Goal: Task Accomplishment & Management: Manage account settings

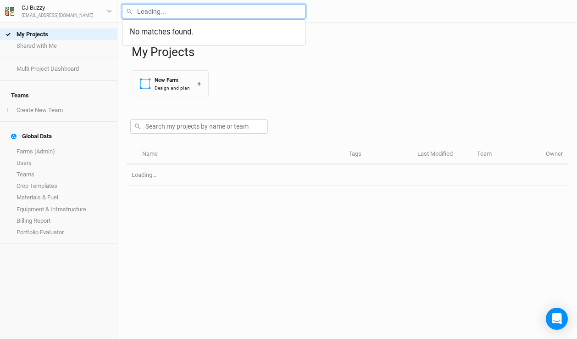
click at [199, 14] on input "text" at bounding box center [214, 11] width 184 height 14
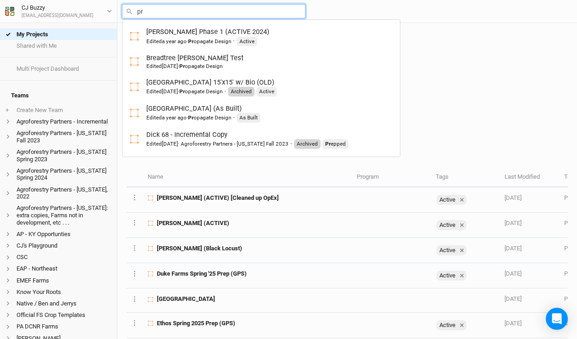
type input "p"
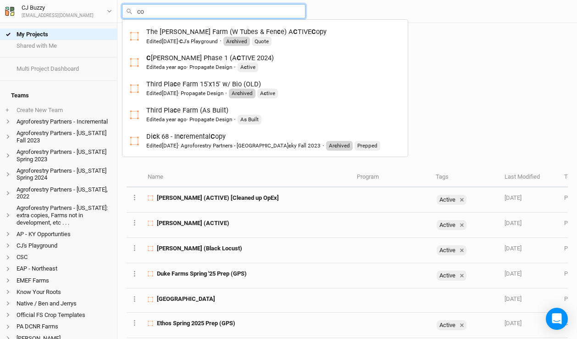
type input "cor"
type input "corbin Hill Phase 1 (ACTIVE 2024)"
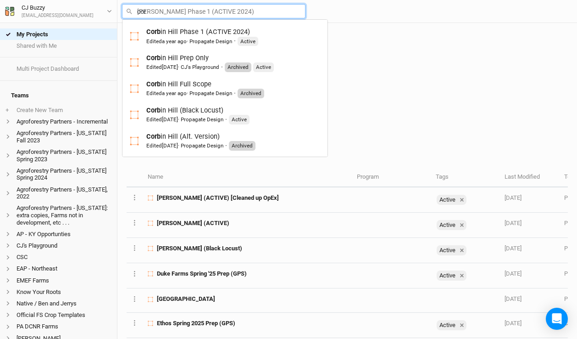
type input "co"
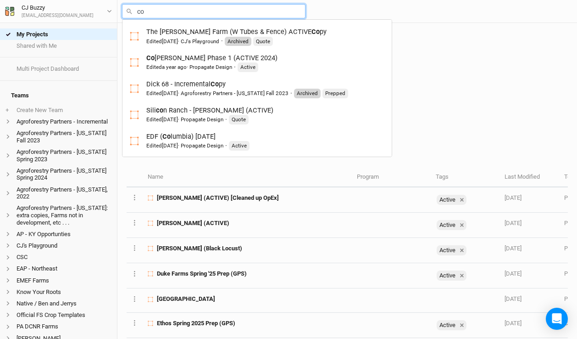
type input "c"
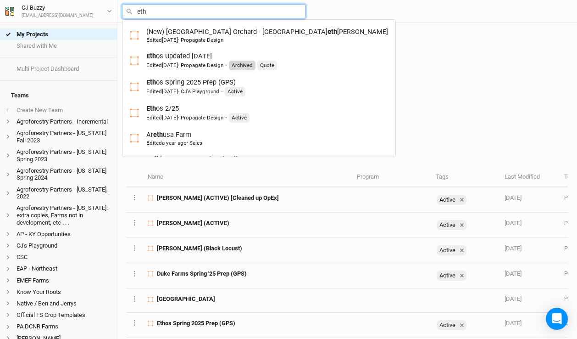
type input "etho"
type input "ethos Updated 11-15-24"
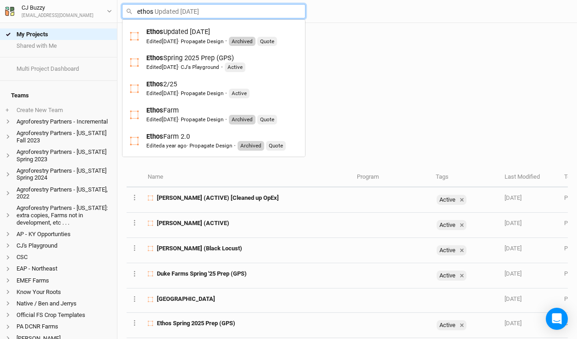
type input "ethose"
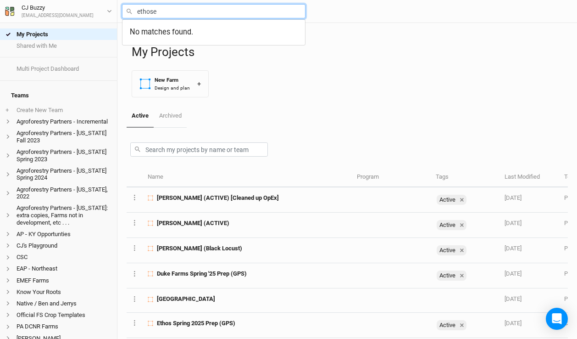
type input "ethos"
type input "ethos Updated 11-15-24"
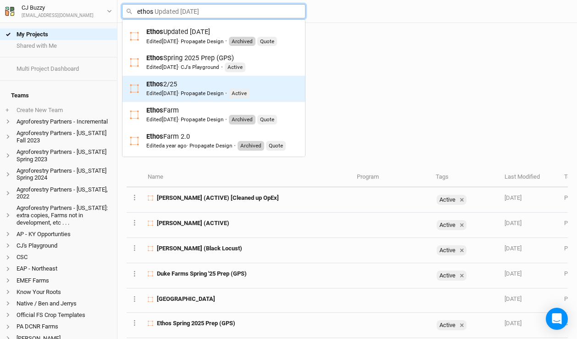
click at [200, 92] on div "Edited 7 months ago · Propagate Design" at bounding box center [184, 93] width 77 height 7
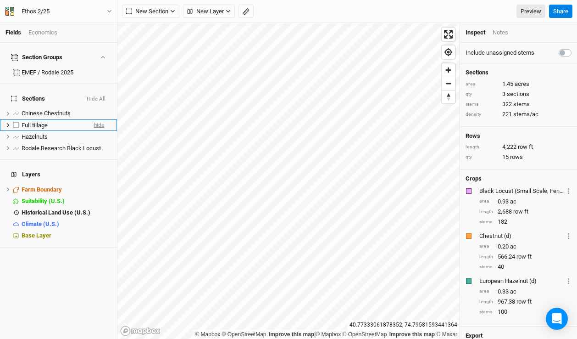
click at [103, 119] on span "hide" at bounding box center [99, 124] width 10 height 11
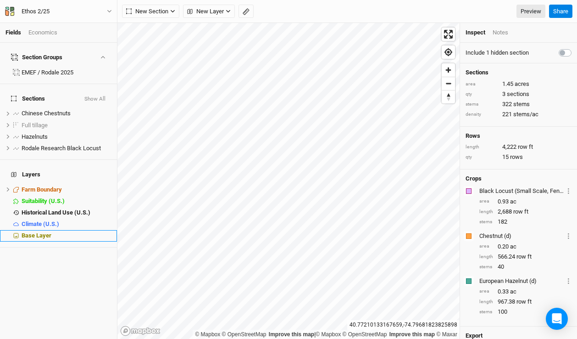
click at [47, 232] on span "Base Layer" at bounding box center [37, 235] width 30 height 7
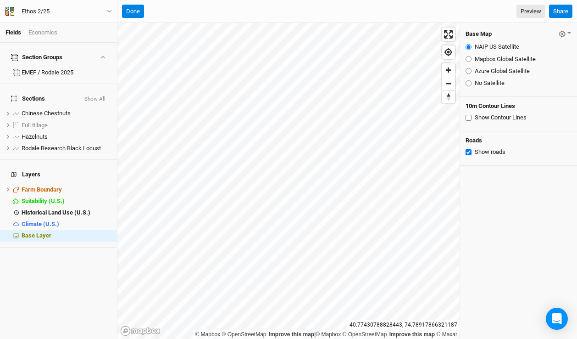
click at [468, 72] on input "Azure Global Satellite" at bounding box center [469, 71] width 6 height 6
radio input "true"
click at [470, 58] on input "Mapbox Global Satellite" at bounding box center [469, 59] width 6 height 6
radio input "true"
click at [563, 32] on icon "button" at bounding box center [562, 34] width 6 height 6
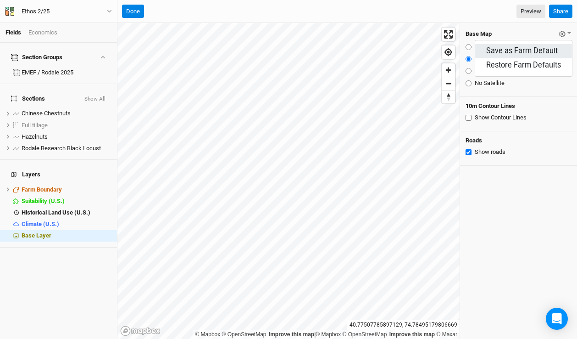
click at [547, 51] on button "Save as Farm Default" at bounding box center [524, 51] width 97 height 14
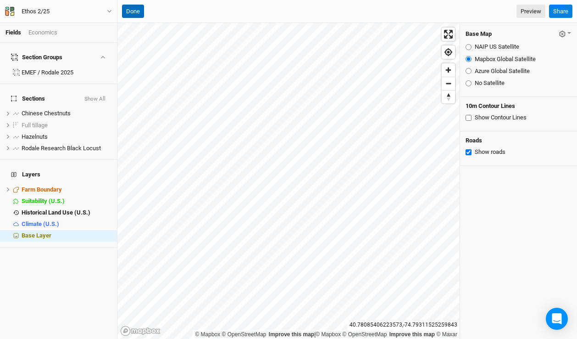
click at [137, 10] on button "Done" at bounding box center [133, 12] width 22 height 14
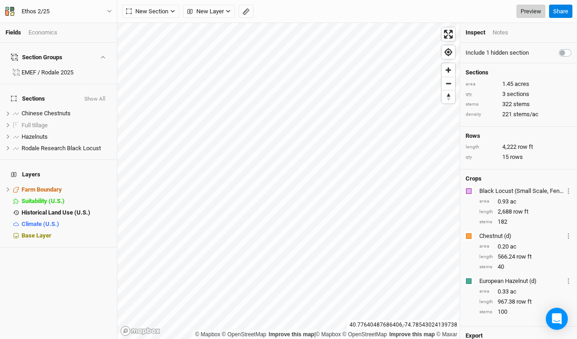
click at [525, 8] on link "Preview" at bounding box center [531, 12] width 29 height 14
click at [50, 9] on div "Ethos 2/25" at bounding box center [36, 11] width 28 height 9
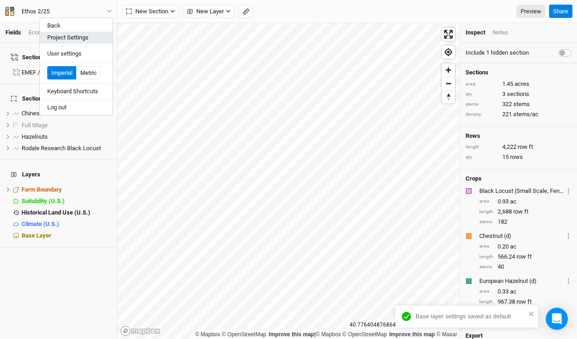
click at [54, 42] on button "Project Settings" at bounding box center [76, 38] width 73 height 12
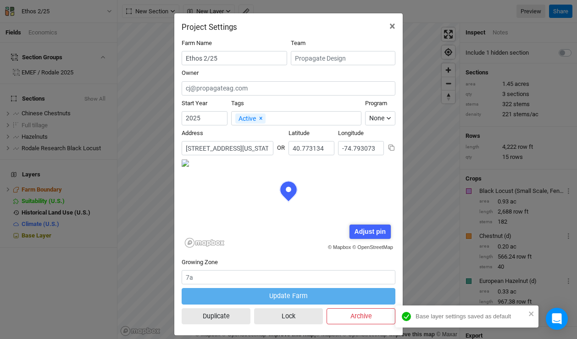
scroll to position [46, 107]
click at [244, 60] on input "Ethos 2/25" at bounding box center [235, 58] width 106 height 14
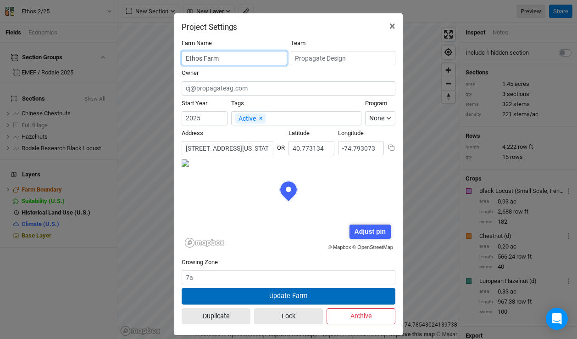
type input "Ethos Farm"
click at [275, 297] on button "Update Farm" at bounding box center [289, 296] width 214 height 16
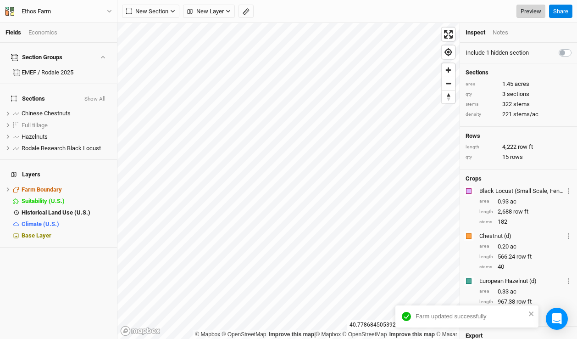
click at [536, 7] on link "Preview" at bounding box center [531, 12] width 29 height 14
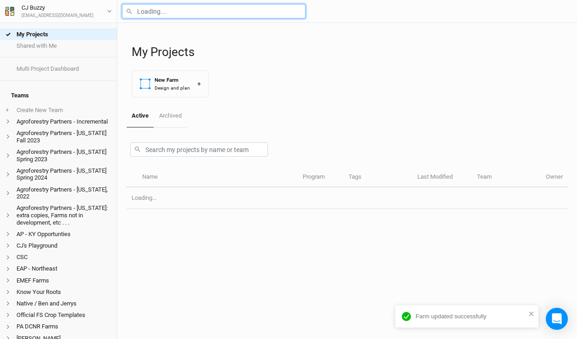
click at [172, 13] on input "text" at bounding box center [214, 11] width 184 height 14
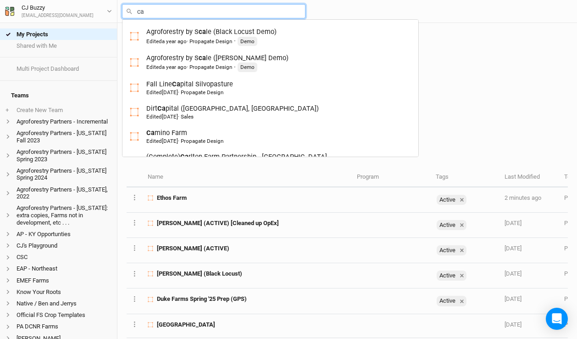
type input "cam"
type input "camino Farm"
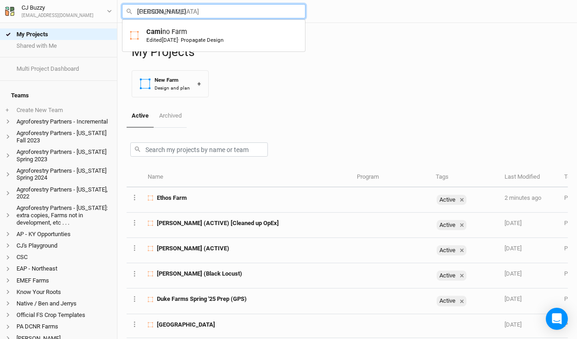
type input "camino"
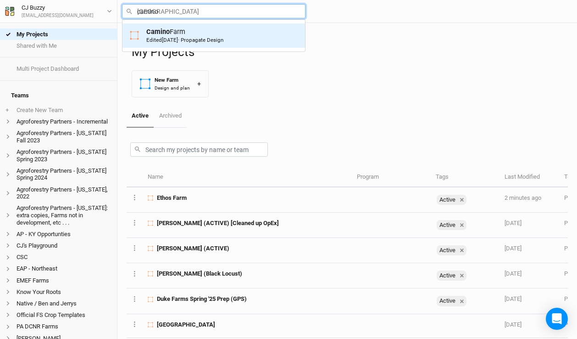
click at [172, 40] on span "5 months ago" at bounding box center [170, 40] width 16 height 6
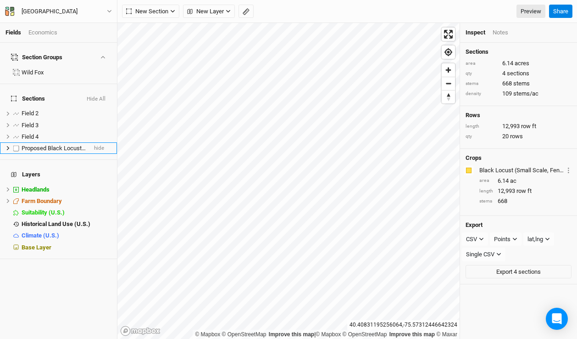
click at [41, 145] on span "Proposed Black Locust Planting" at bounding box center [63, 148] width 83 height 7
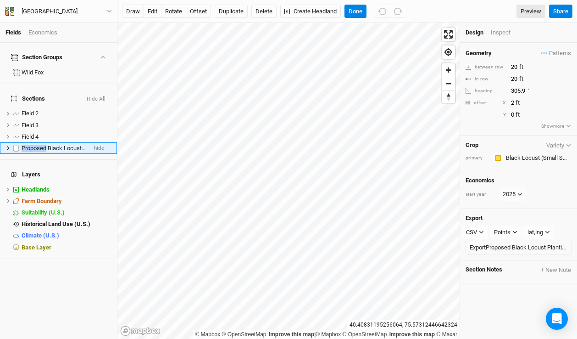
click at [41, 145] on span "Proposed Black Locust Planting" at bounding box center [63, 148] width 83 height 7
click at [45, 144] on input "Proposed Black Locust Planting" at bounding box center [52, 148] width 62 height 8
drag, startPoint x: 24, startPoint y: 135, endPoint x: -6, endPoint y: 135, distance: 30.8
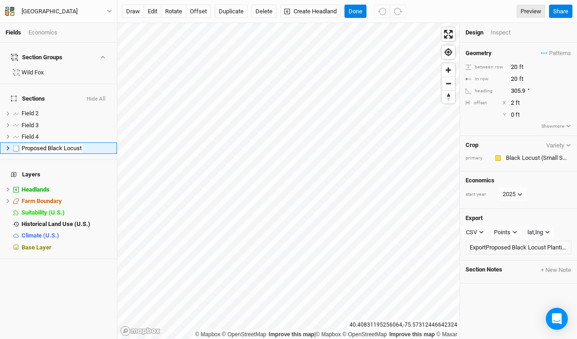
click at [0, 135] on html "Fields Economics Section Groups Wild Fox Sections Hide All Field 2 hide Field 3…" at bounding box center [288, 169] width 577 height 339
type input "Black Locust Planting"
click at [363, 9] on button "Done" at bounding box center [356, 12] width 22 height 14
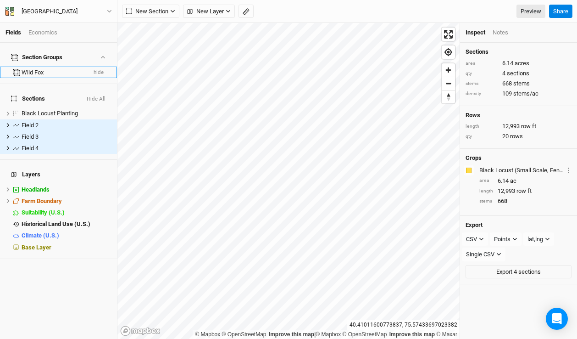
click at [97, 69] on button "hide" at bounding box center [98, 72] width 11 height 6
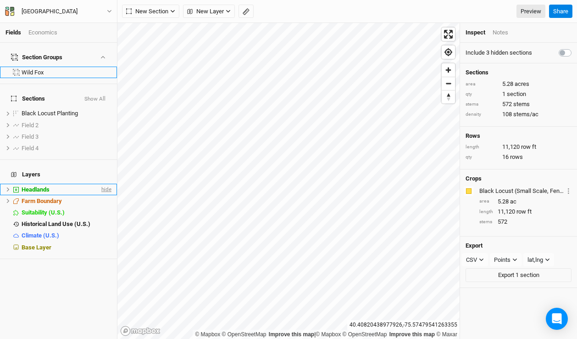
click at [105, 184] on span "hide" at bounding box center [106, 189] width 12 height 11
click at [534, 13] on link "Preview" at bounding box center [531, 12] width 29 height 14
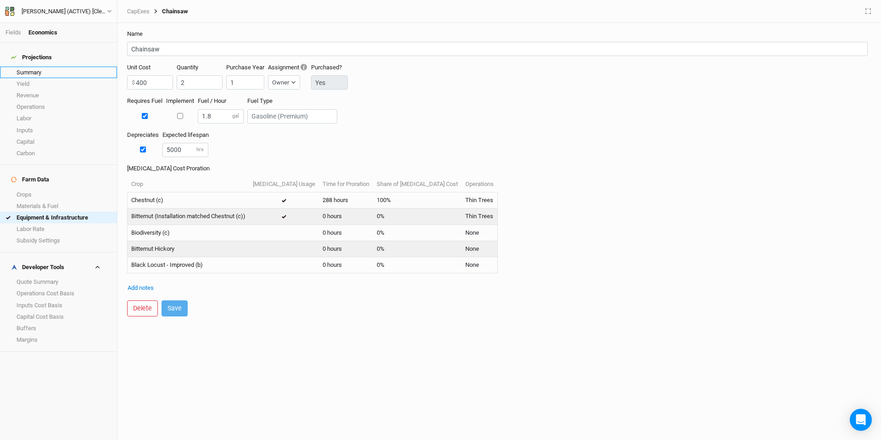
click at [53, 67] on link "Summary" at bounding box center [58, 72] width 117 height 11
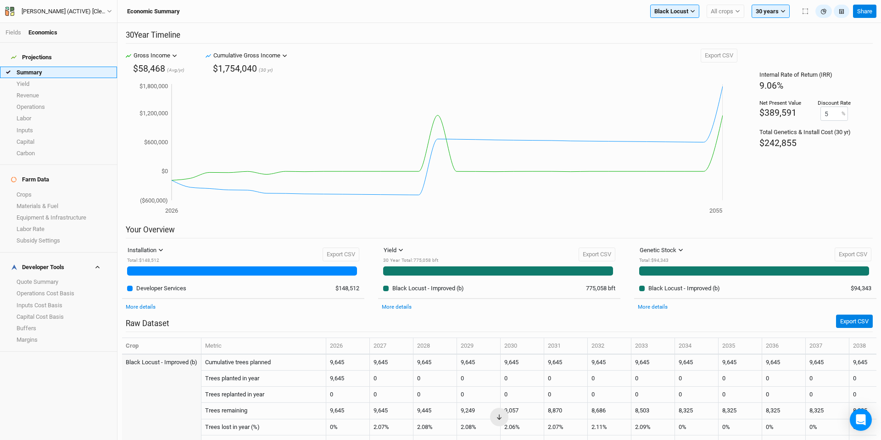
click at [38, 67] on link "Summary" at bounding box center [58, 72] width 117 height 11
click at [674, 14] on span "Black Locust" at bounding box center [672, 11] width 34 height 9
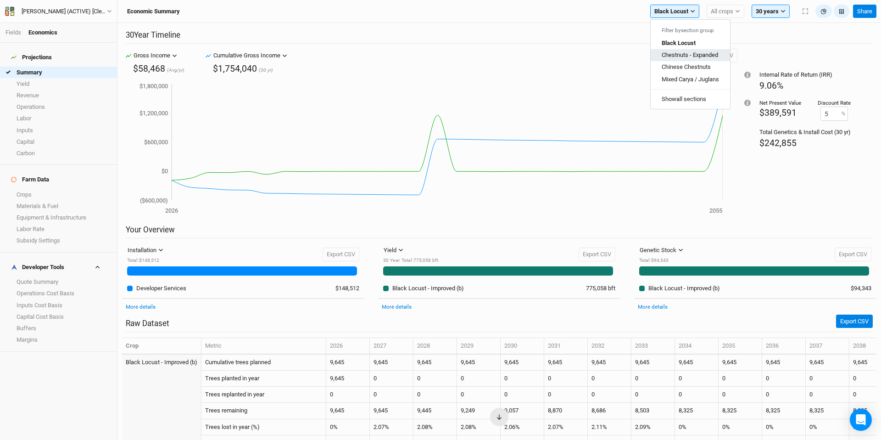
click at [674, 56] on span "Chestnuts - Expanded" at bounding box center [690, 54] width 56 height 7
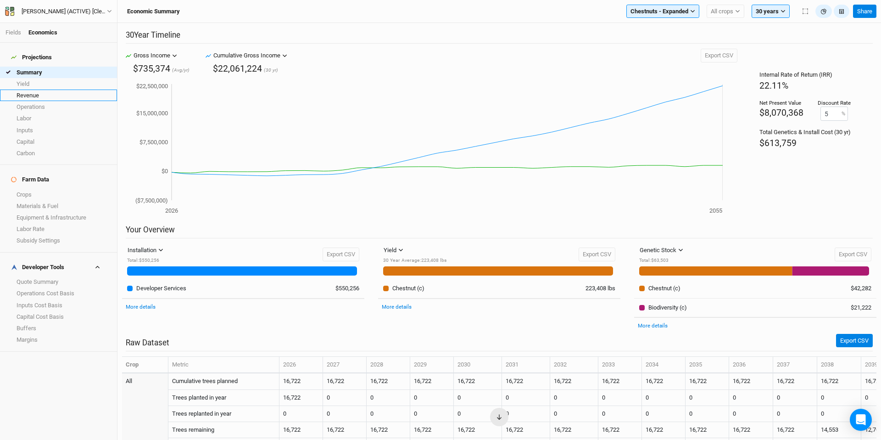
drag, startPoint x: 68, startPoint y: 87, endPoint x: 62, endPoint y: 95, distance: 10.5
click at [68, 90] on link "Revenue" at bounding box center [58, 95] width 117 height 11
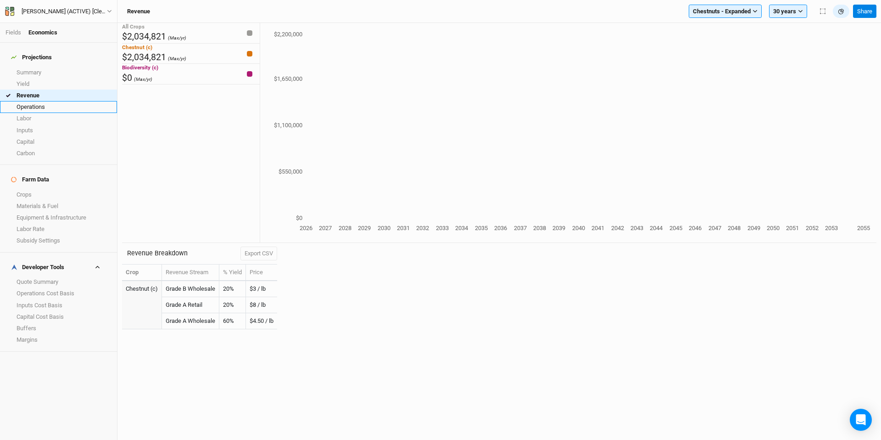
click at [61, 101] on link "Operations" at bounding box center [58, 106] width 117 height 11
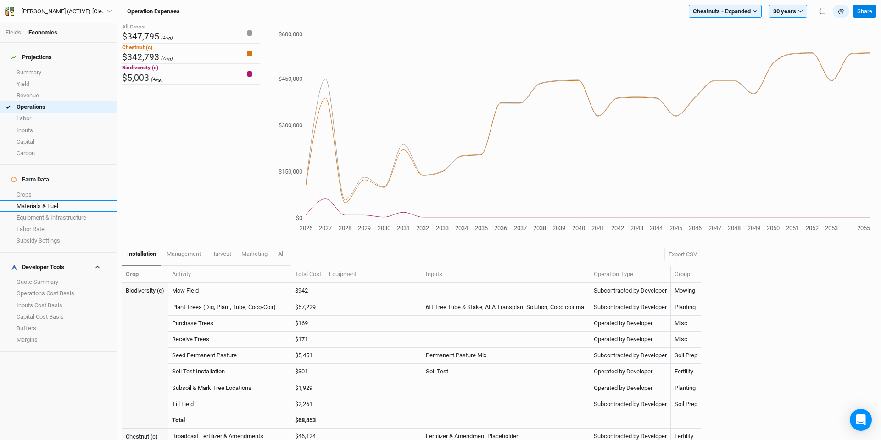
click at [63, 200] on link "Materials & Fuel" at bounding box center [58, 205] width 117 height 11
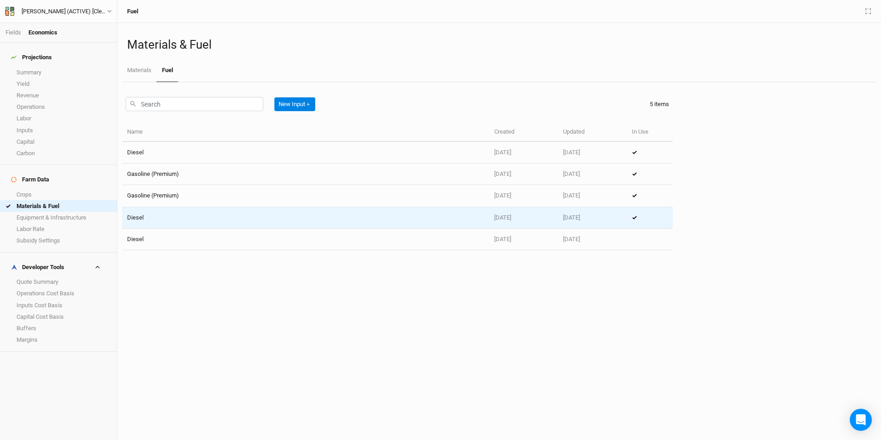
click at [224, 217] on td "Diesel" at bounding box center [305, 218] width 367 height 22
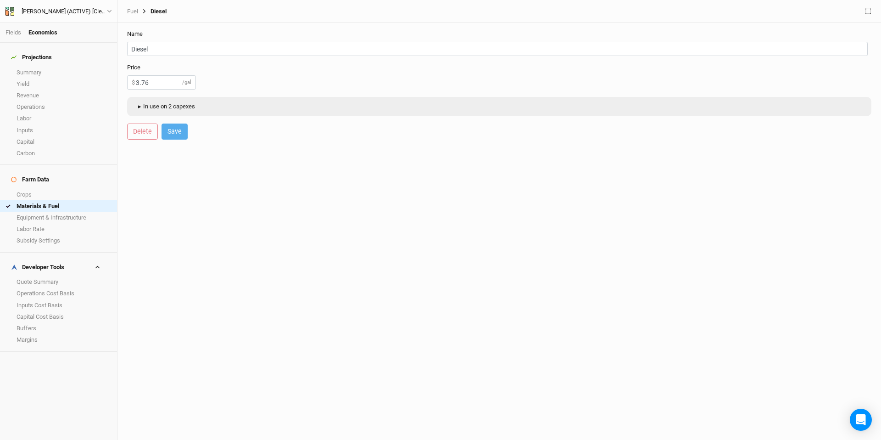
click at [148, 105] on button "▸ In use on 2 capexes" at bounding box center [165, 107] width 67 height 14
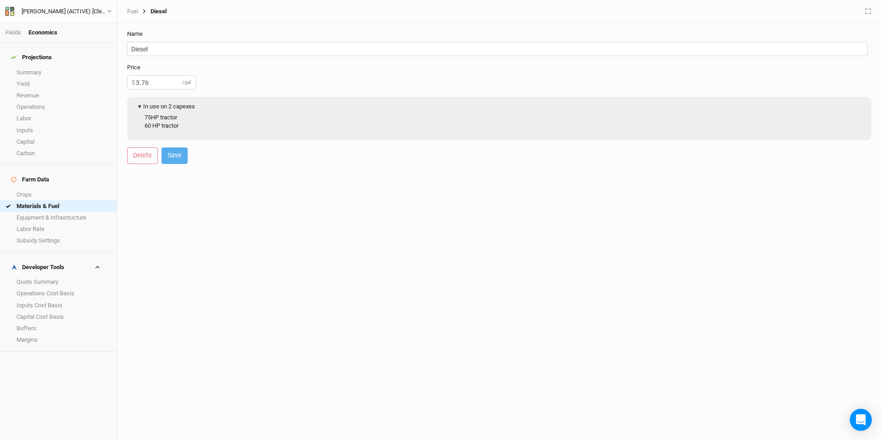
click at [148, 105] on button "▾ In use on 2 capexes" at bounding box center [165, 107] width 67 height 14
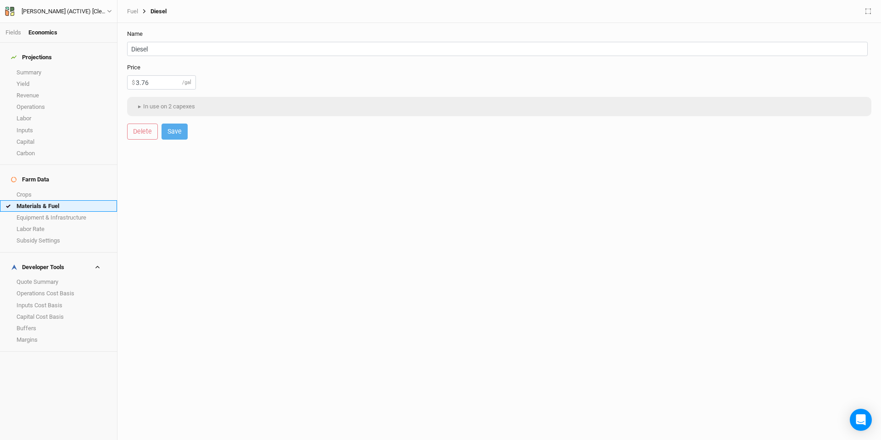
click at [47, 200] on link "Materials & Fuel" at bounding box center [58, 205] width 117 height 11
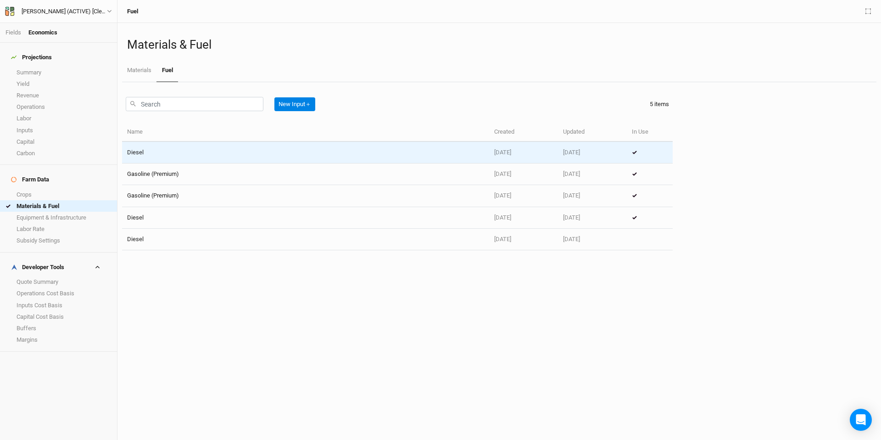
click at [148, 157] on td "Diesel" at bounding box center [305, 153] width 367 height 22
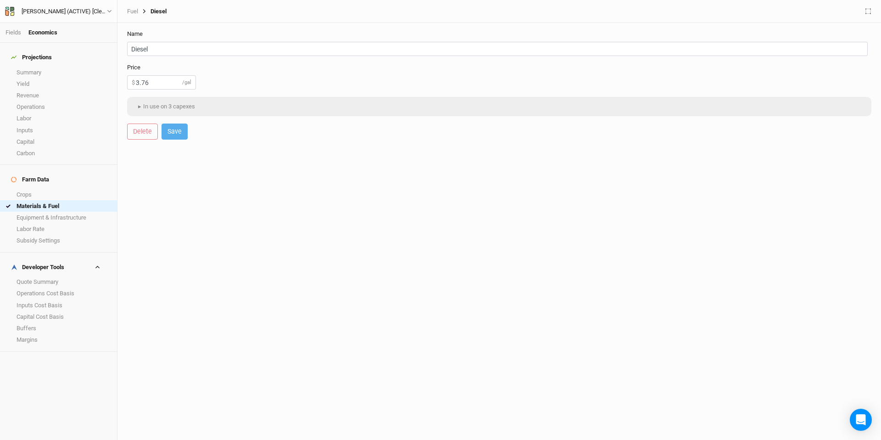
click at [151, 109] on button "▸ In use on 3 capexes" at bounding box center [165, 107] width 67 height 14
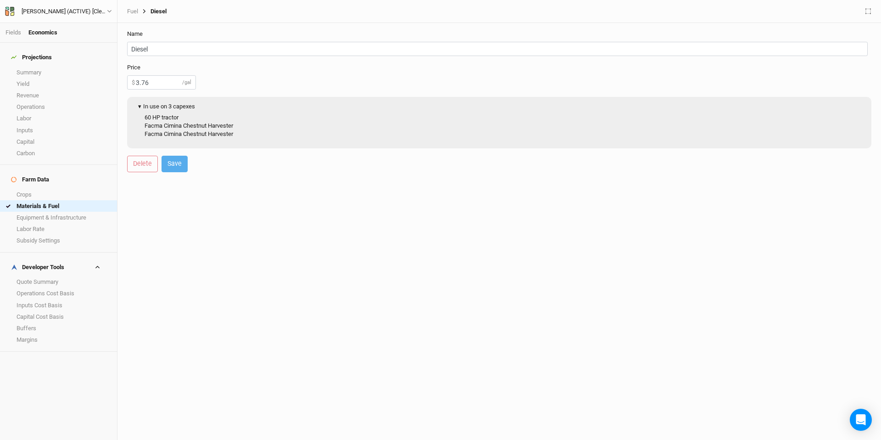
click at [156, 106] on button "▾ In use on 3 capexes" at bounding box center [165, 107] width 67 height 14
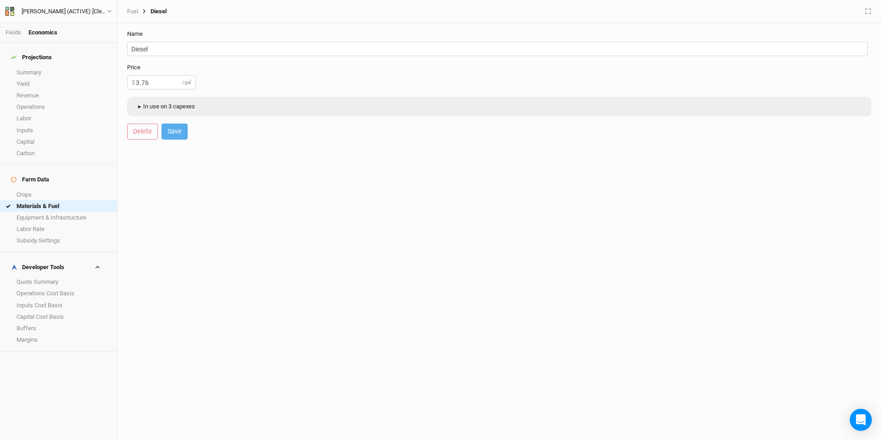
click at [172, 105] on button "▸ In use on 3 capexes" at bounding box center [165, 107] width 67 height 14
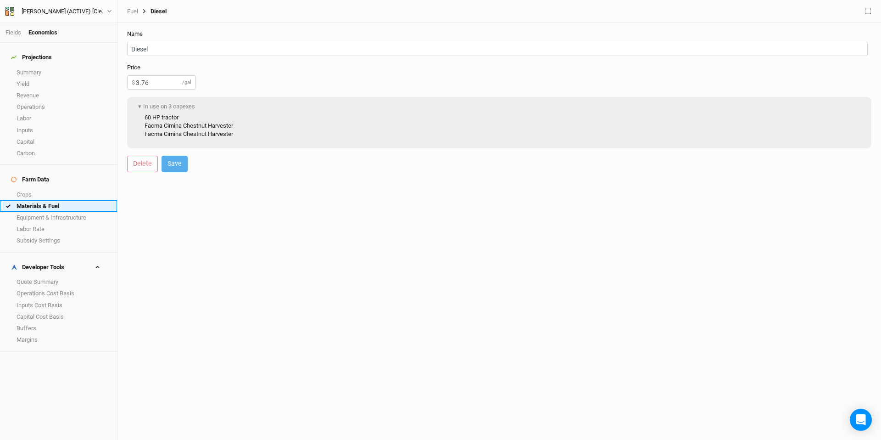
click at [67, 200] on link "Materials & Fuel" at bounding box center [58, 205] width 117 height 11
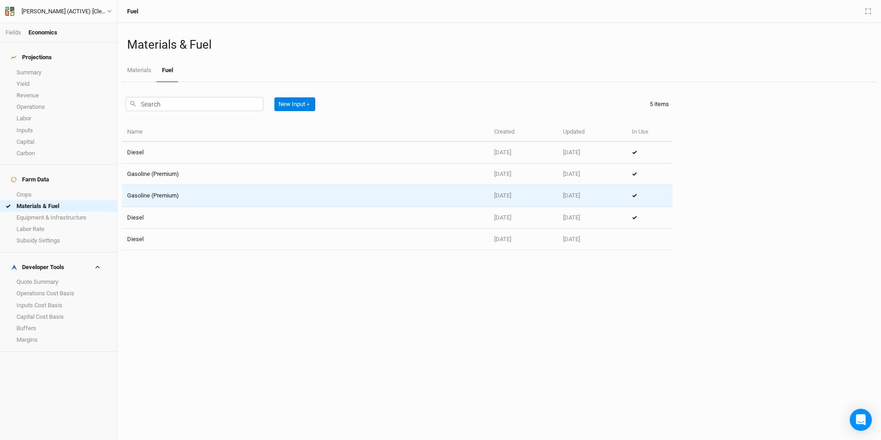
click at [236, 200] on td "Gasoline (Premium)" at bounding box center [305, 196] width 367 height 22
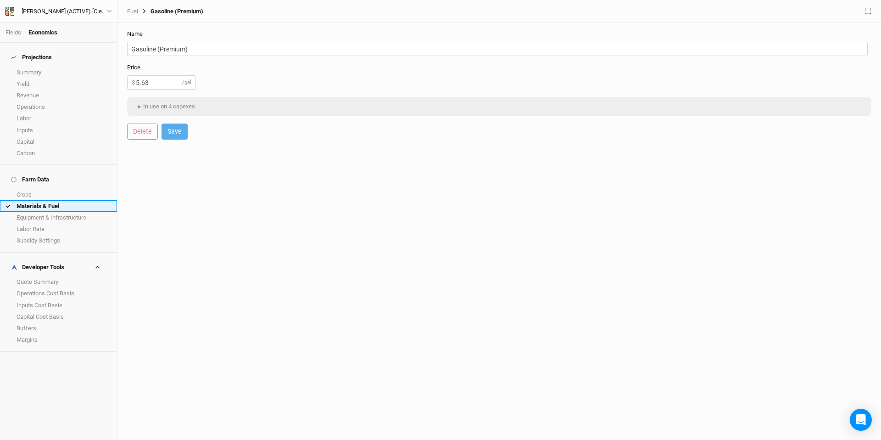
click at [57, 200] on link "Materials & Fuel" at bounding box center [58, 205] width 117 height 11
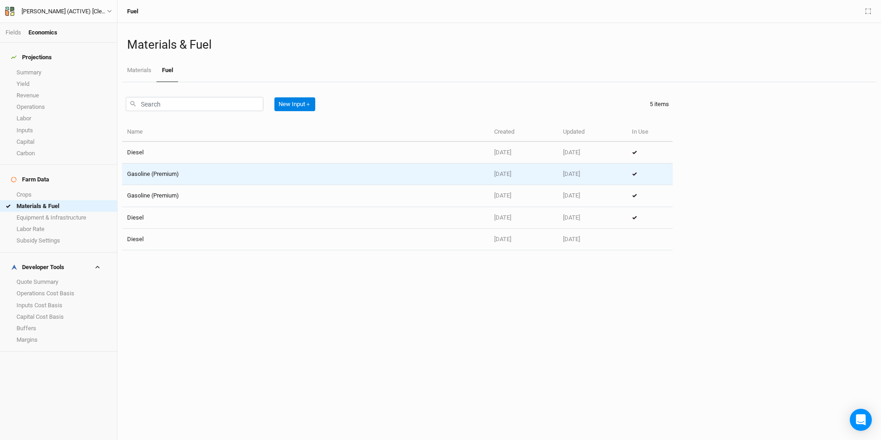
click at [235, 169] on td "Gasoline (Premium)" at bounding box center [305, 174] width 367 height 22
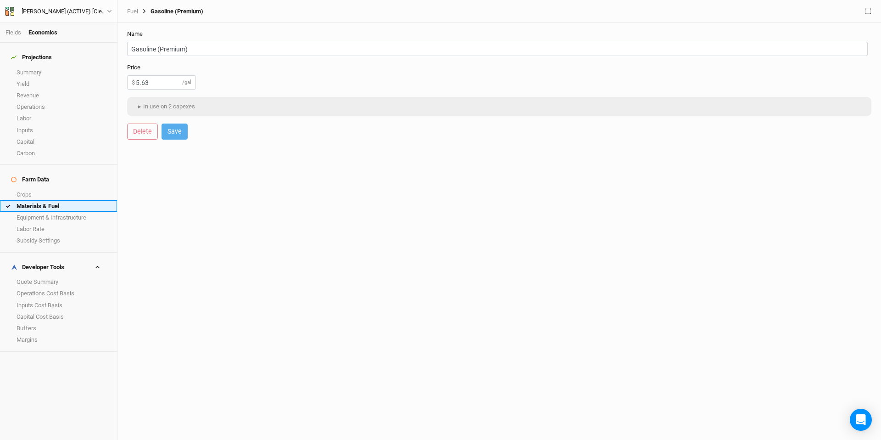
click at [38, 200] on link "Materials & Fuel" at bounding box center [58, 205] width 117 height 11
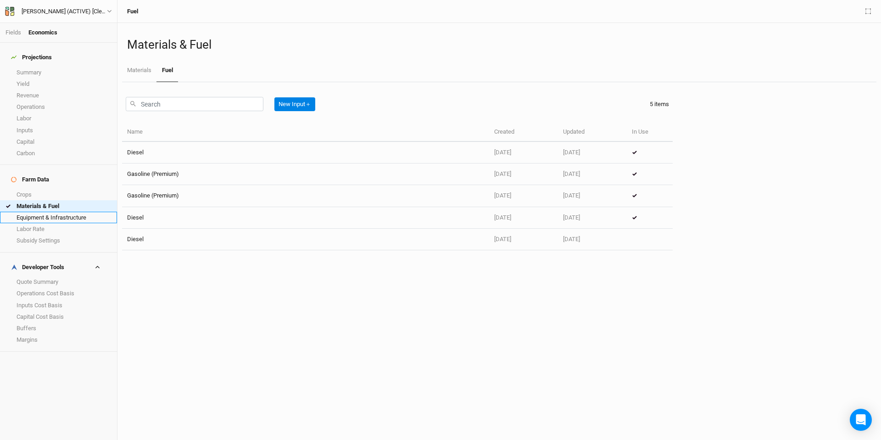
click at [78, 212] on link "Equipment & Infrastructure" at bounding box center [58, 217] width 117 height 11
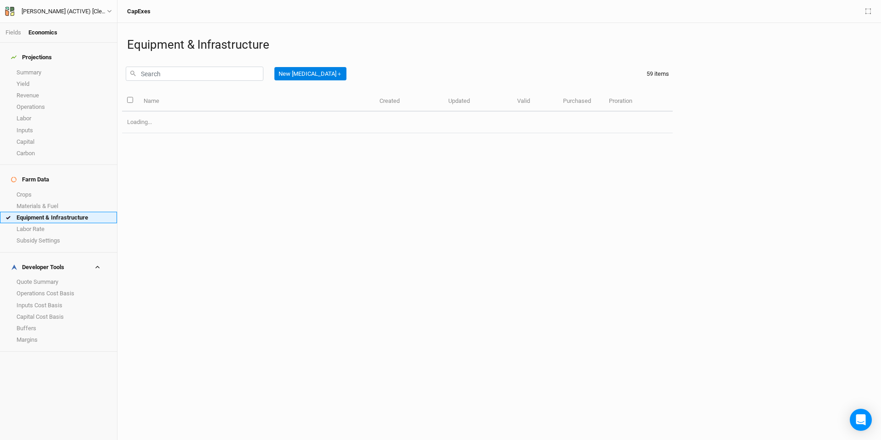
click at [78, 212] on link "Equipment & Infrastructure" at bounding box center [58, 217] width 117 height 11
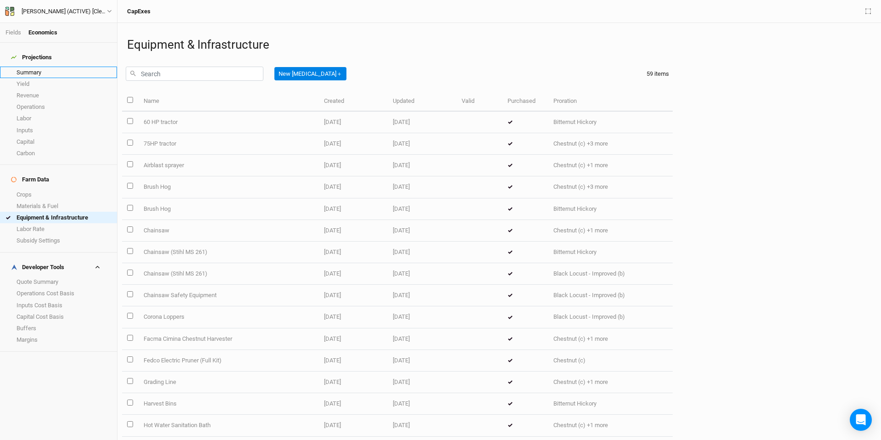
click at [46, 68] on link "Summary" at bounding box center [58, 72] width 117 height 11
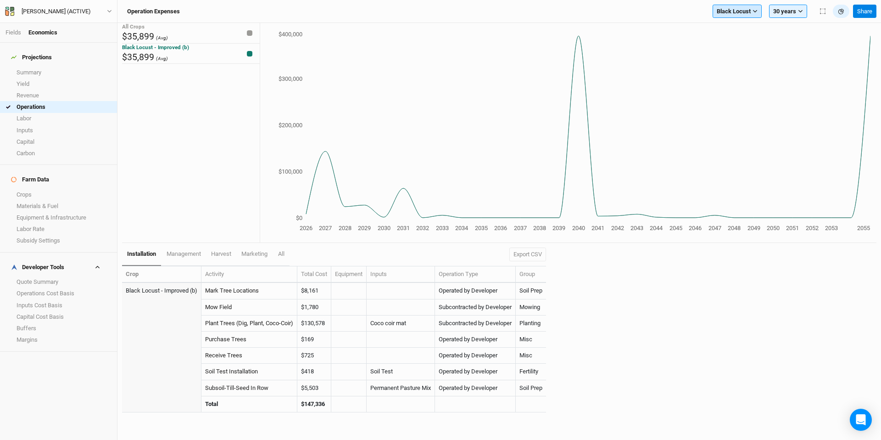
click at [724, 15] on span "Black Locust" at bounding box center [734, 11] width 34 height 9
click at [755, 56] on span "Chestnuts - Expanded" at bounding box center [752, 54] width 56 height 7
